Goal: Use online tool/utility: Use online tool/utility

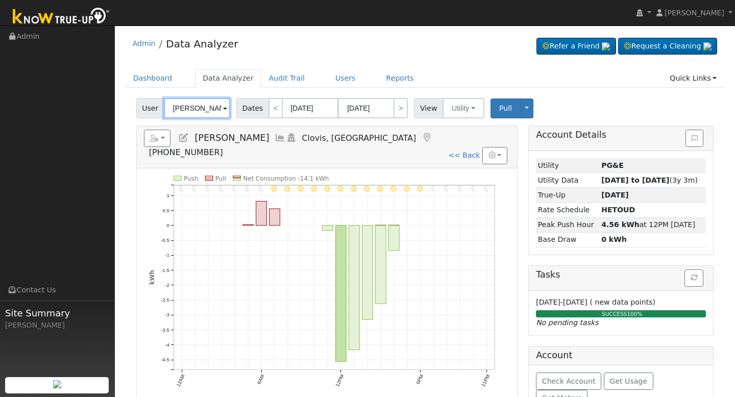
click at [187, 110] on input "[PERSON_NAME]" at bounding box center [197, 108] width 66 height 20
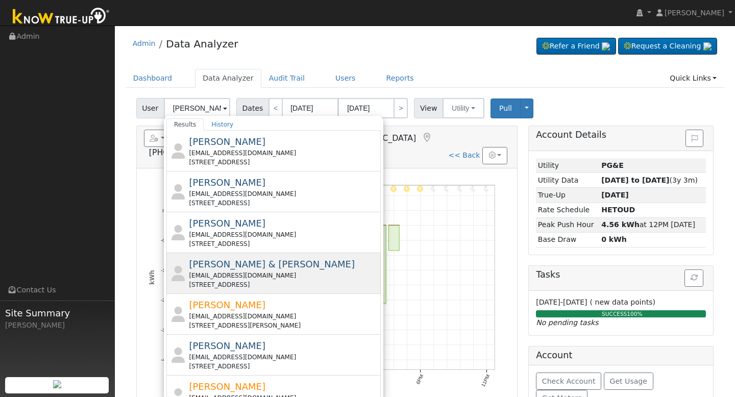
click at [221, 268] on span "[PERSON_NAME] & [PERSON_NAME]" at bounding box center [272, 264] width 166 height 11
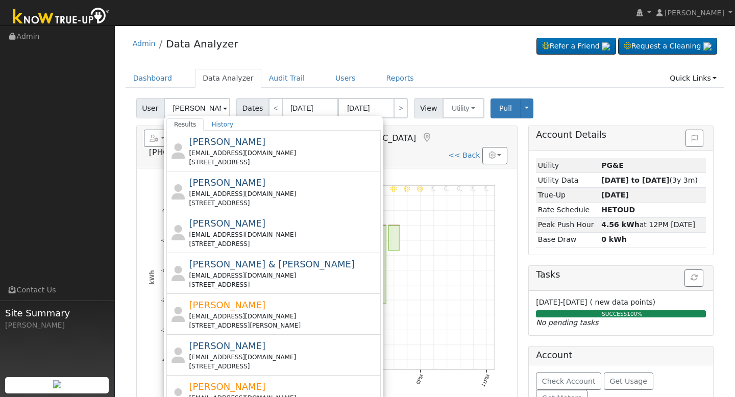
type input "[PERSON_NAME] & [PERSON_NAME]"
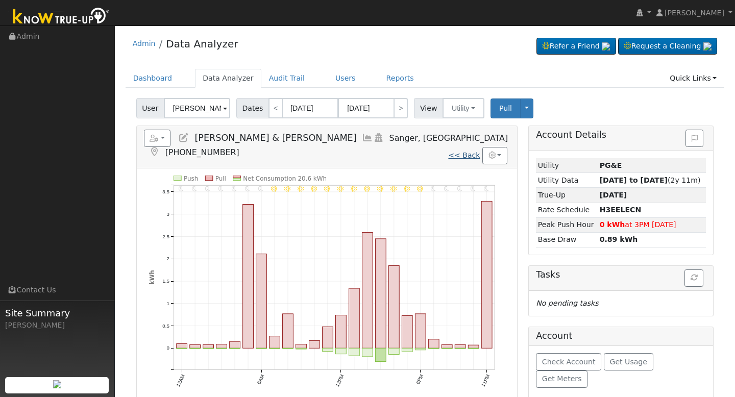
click at [464, 151] on link "<< Back" at bounding box center [464, 155] width 32 height 8
type input "[DATE]"
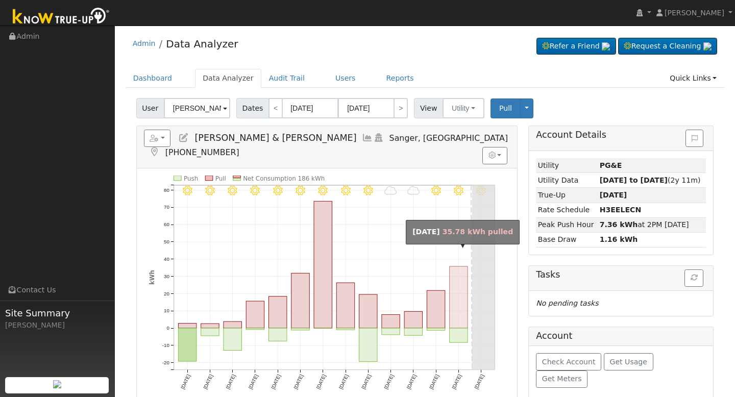
click at [457, 280] on rect "onclick=""" at bounding box center [459, 298] width 18 height 62
type input "[DATE]"
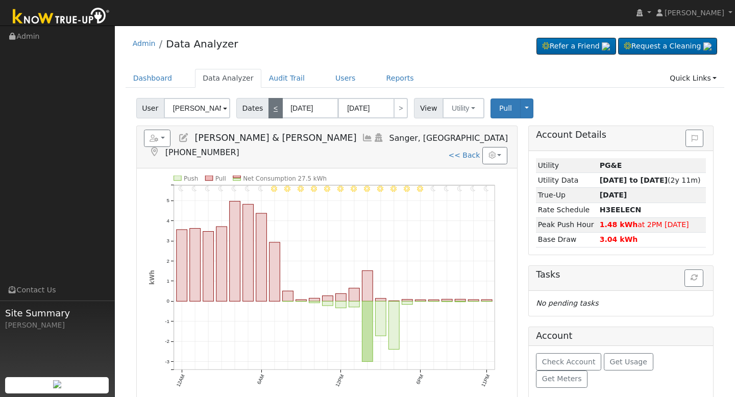
click at [274, 114] on link "<" at bounding box center [276, 108] width 14 height 20
type input "[DATE]"
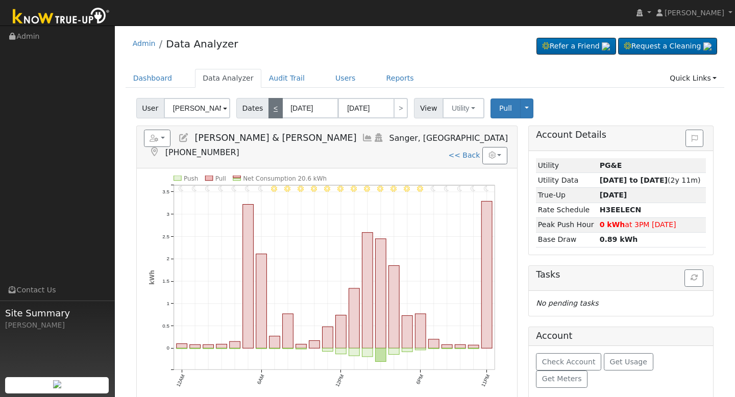
click at [274, 114] on link "<" at bounding box center [276, 108] width 14 height 20
type input "[DATE]"
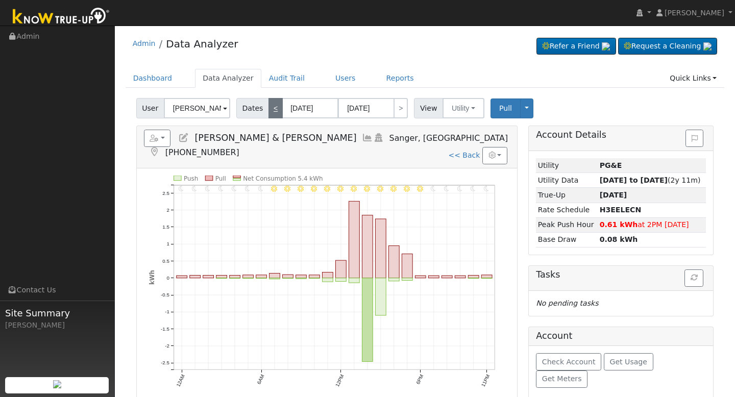
click at [274, 114] on link "<" at bounding box center [276, 108] width 14 height 20
type input "[DATE]"
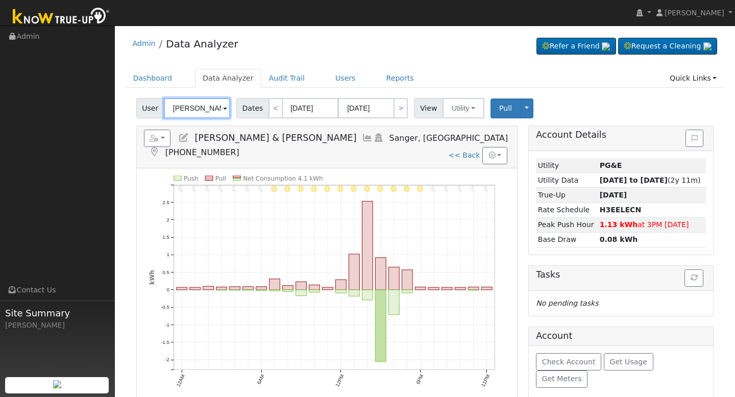
click at [197, 113] on input "[PERSON_NAME] & [PERSON_NAME]" at bounding box center [197, 108] width 66 height 20
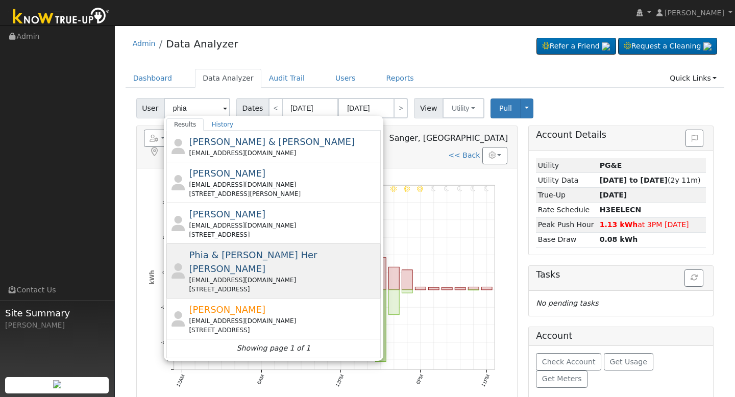
click at [266, 258] on span "Phia & [PERSON_NAME] Her [PERSON_NAME]" at bounding box center [253, 262] width 128 height 25
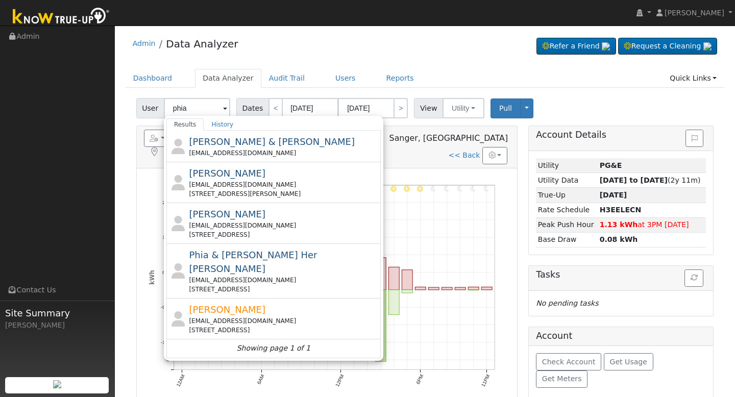
type input "Phia & [PERSON_NAME] Her [PERSON_NAME]"
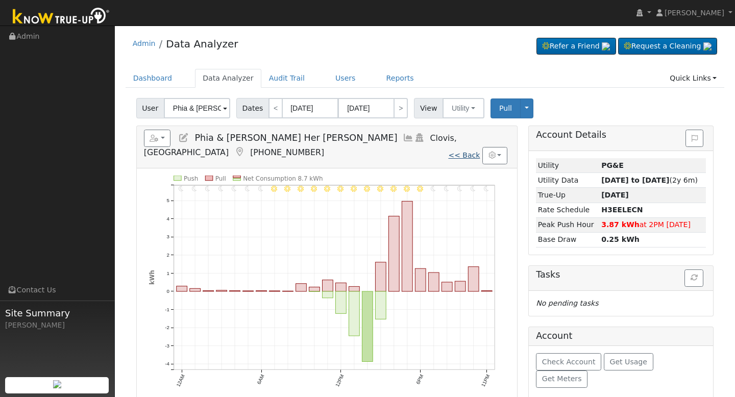
click at [465, 151] on link "<< Back" at bounding box center [464, 155] width 32 height 8
type input "[DATE]"
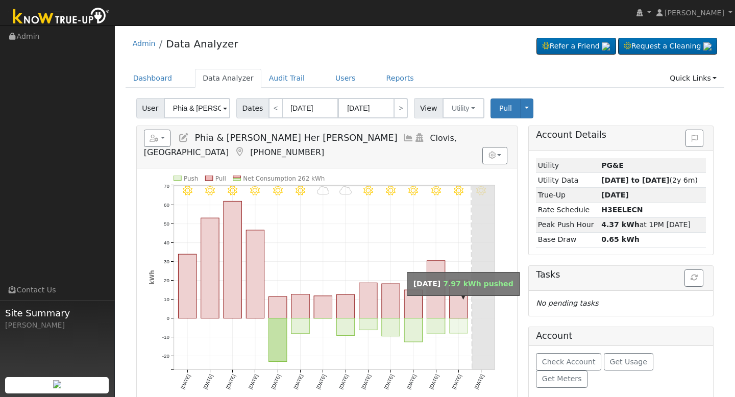
click at [454, 319] on rect "onclick=""" at bounding box center [459, 326] width 18 height 15
type input "[DATE]"
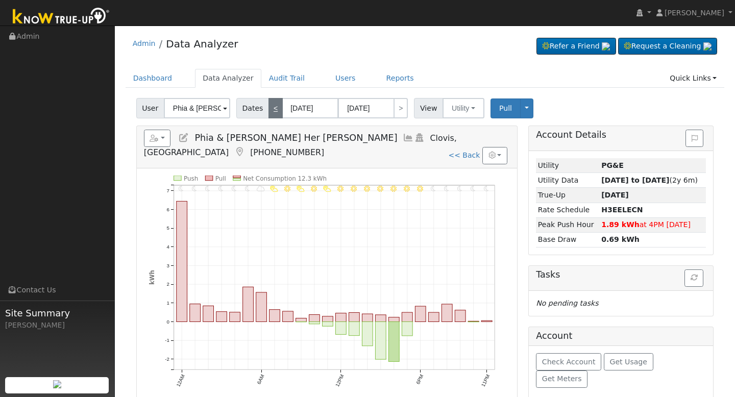
click at [269, 109] on link "<" at bounding box center [276, 108] width 14 height 20
type input "[DATE]"
